Goal: Information Seeking & Learning: Understand process/instructions

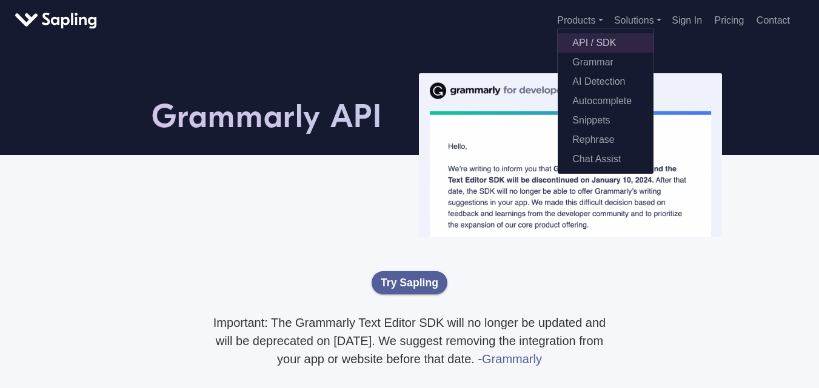
click at [588, 43] on link "API / SDK" at bounding box center [606, 42] width 96 height 19
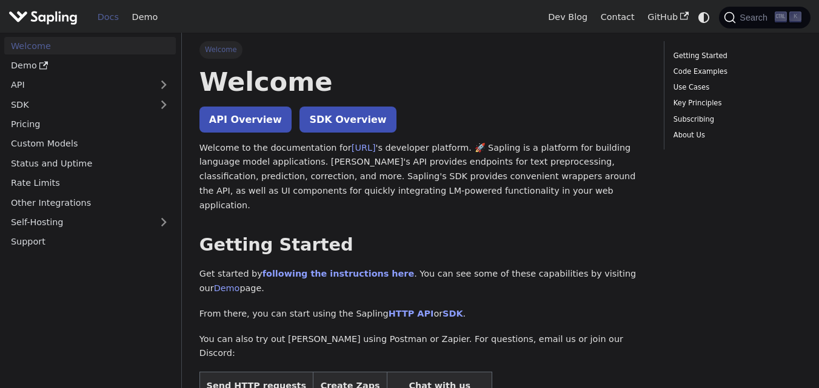
scroll to position [61, 0]
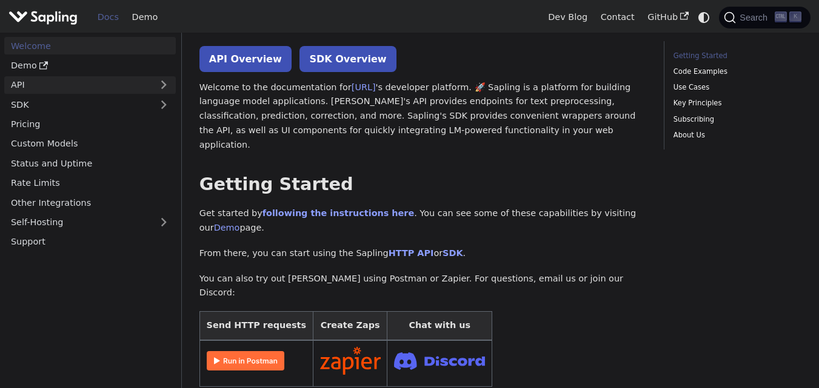
click at [101, 84] on link "API" at bounding box center [77, 85] width 147 height 18
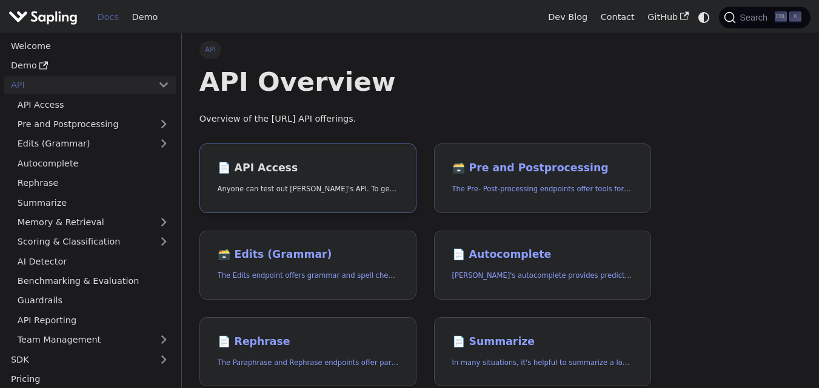
click at [300, 184] on p "Anyone can test out Sapling's API. To get started with the API, simply:" at bounding box center [308, 190] width 181 height 12
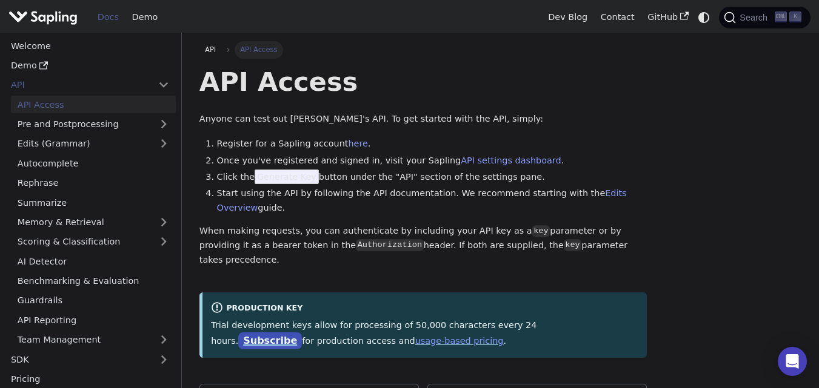
scroll to position [61, 0]
